Goal: Navigation & Orientation: Find specific page/section

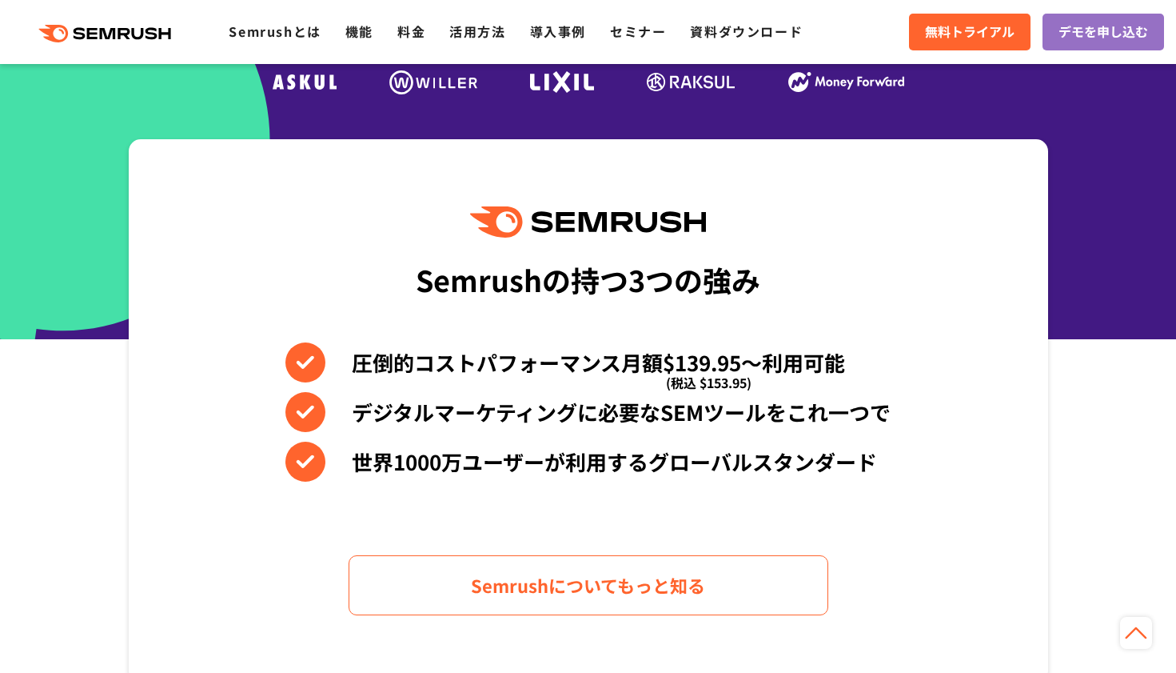
scroll to position [69, 0]
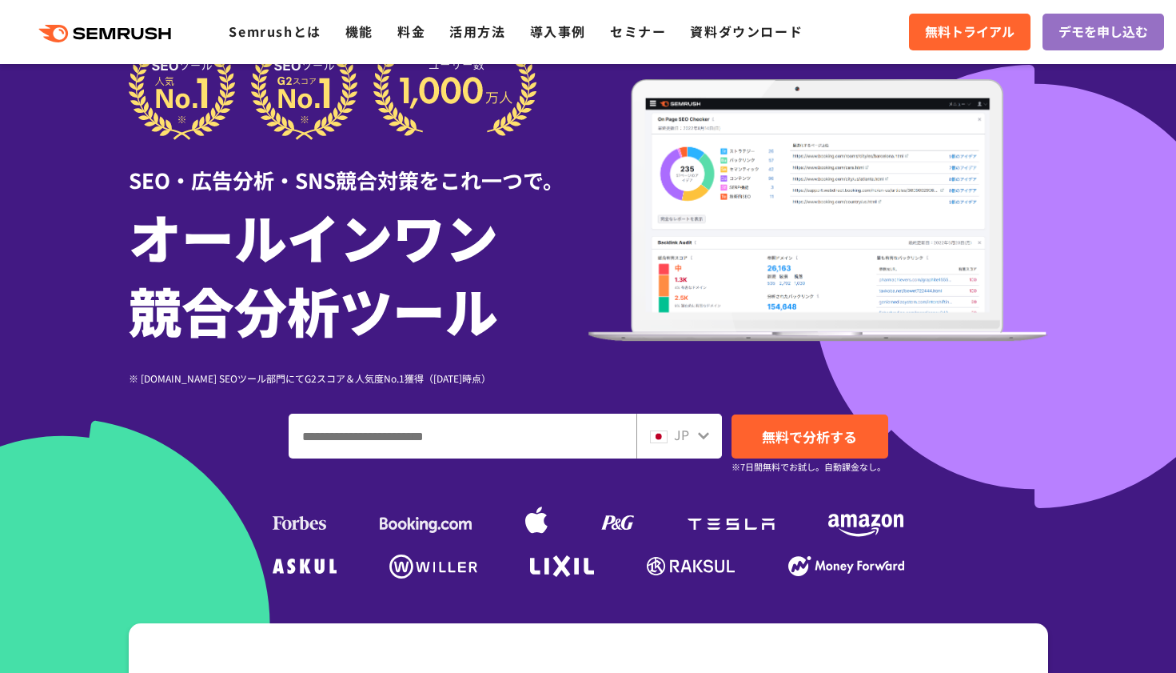
click at [582, 428] on input "ドメイン、キーワードまたはURLを入力してください" at bounding box center [462, 435] width 346 height 43
click at [121, 48] on div ".cls {fill: #FF642D;} .cls {fill: #FF642D;} Semrushとは 機能 料金 活用方法 導入事例 セミナー 資料ダウ…" at bounding box center [588, 32] width 1176 height 48
click at [129, 38] on icon at bounding box center [126, 33] width 12 height 11
